Goal: Use online tool/utility: Utilize a website feature to perform a specific function

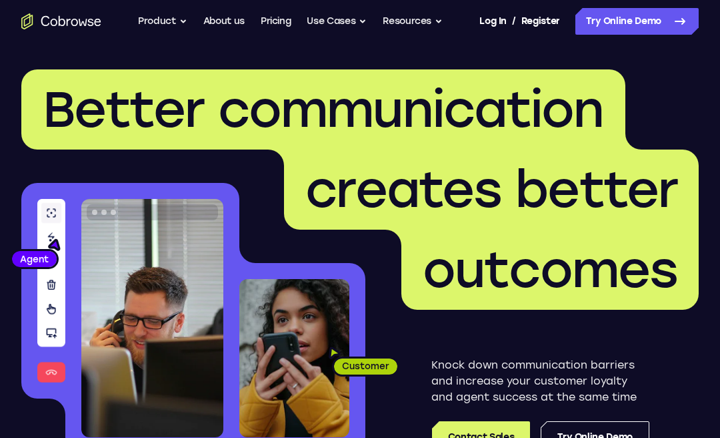
click at [653, 28] on link "Try Online Demo" at bounding box center [637, 21] width 123 height 27
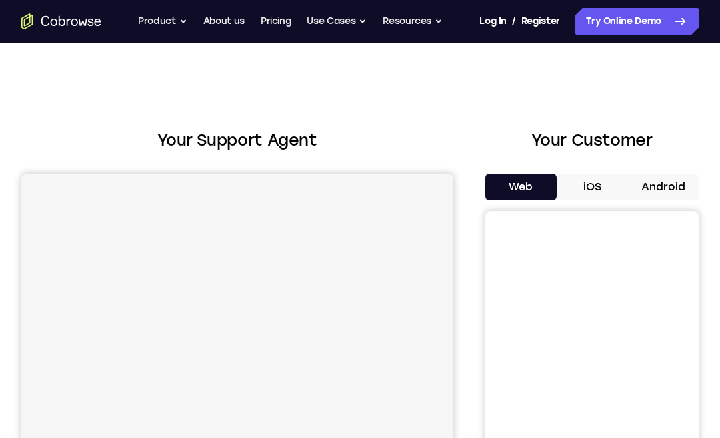
click at [656, 191] on button "Android" at bounding box center [663, 186] width 71 height 27
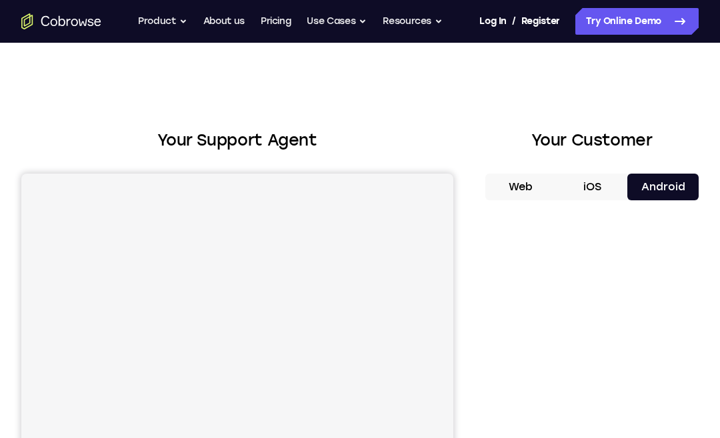
click at [674, 189] on button "Android" at bounding box center [663, 186] width 71 height 27
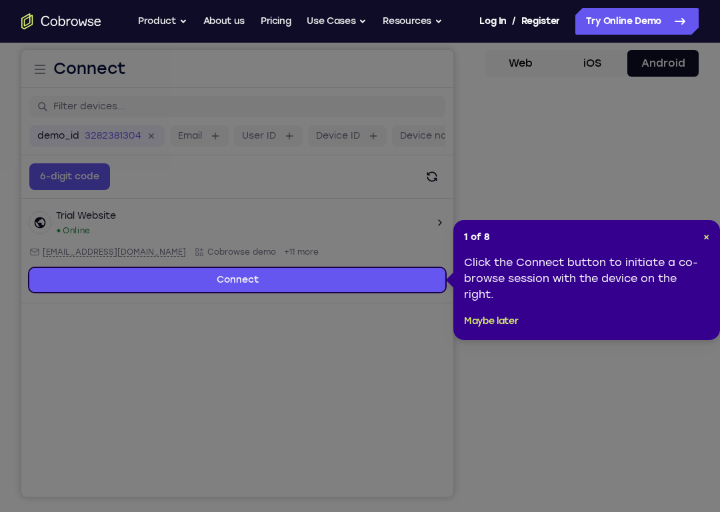
click at [477, 305] on div "1 of 8 × Click the Connect button to initiate a co-browse session with the devi…" at bounding box center [587, 280] width 267 height 120
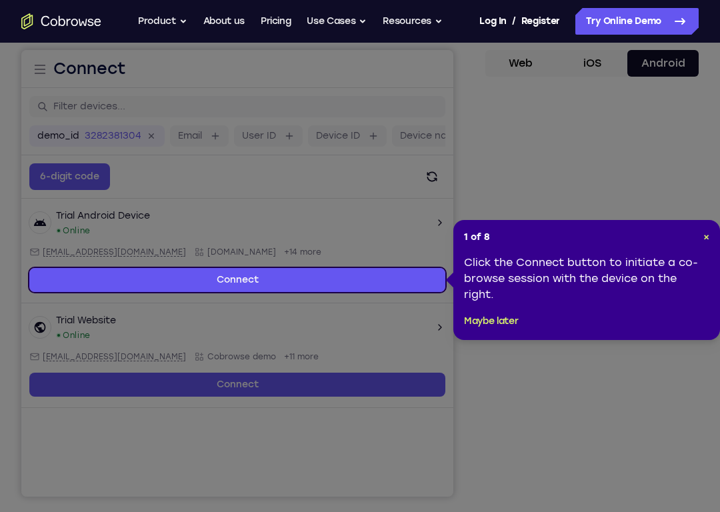
click at [489, 324] on button "Maybe later" at bounding box center [491, 321] width 54 height 16
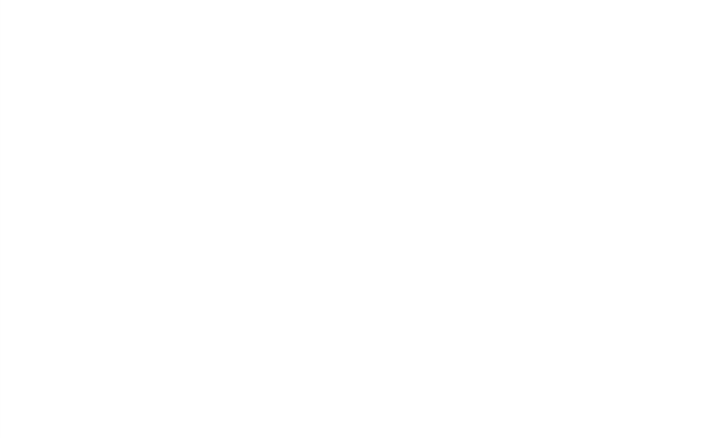
click at [486, 87] on div at bounding box center [592, 292] width 213 height 410
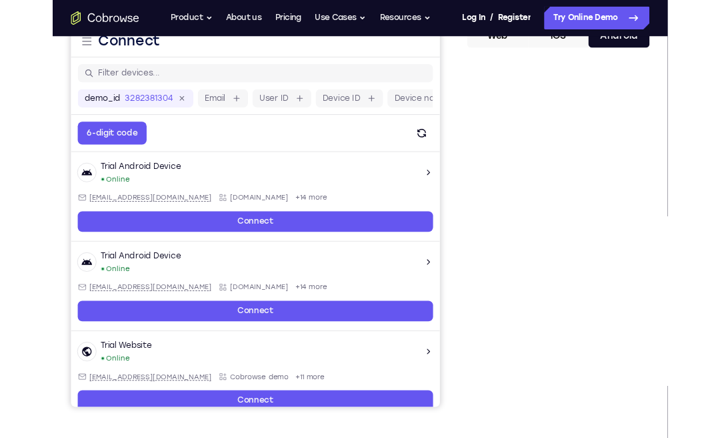
scroll to position [182, 0]
